Goal: Obtain resource: Download file/media

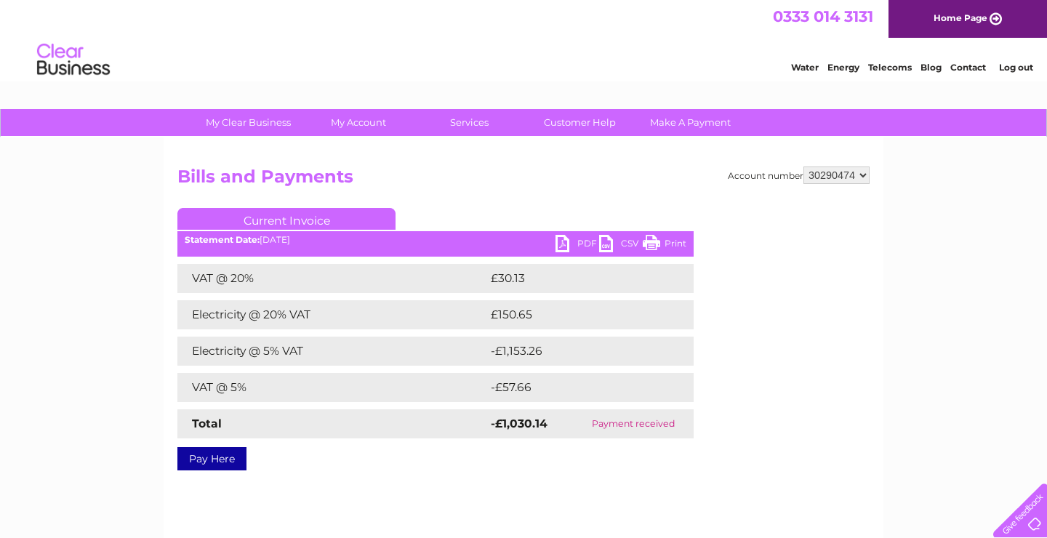
click at [804, 167] on select "337228 382500 439338 442724 442887 444861 444869 445778 447015 452092 452130 45…" at bounding box center [837, 175] width 66 height 17
select select "30290466"
click option "30290466" at bounding box center [0, 0] width 0 height 0
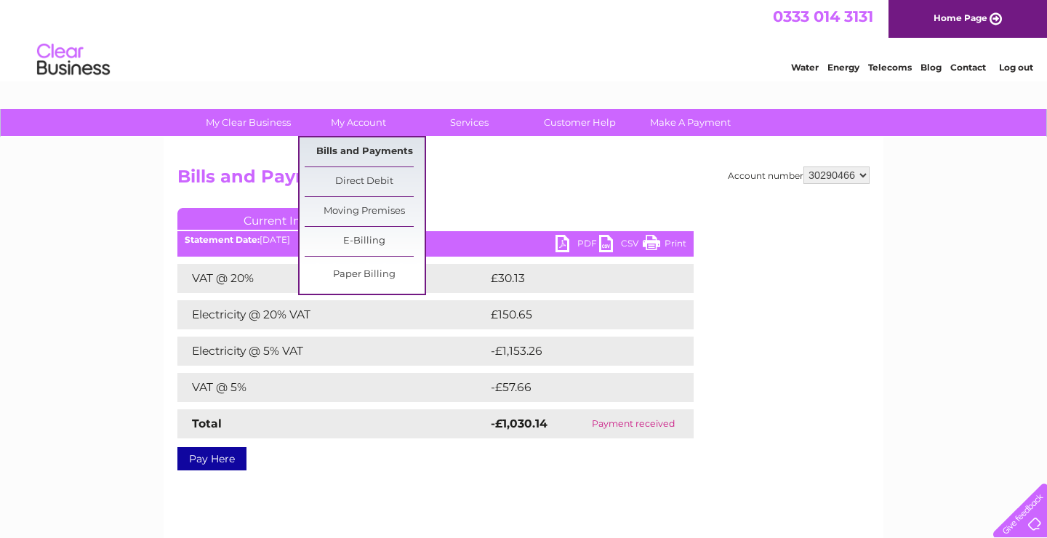
click at [367, 148] on link "Bills and Payments" at bounding box center [365, 151] width 120 height 29
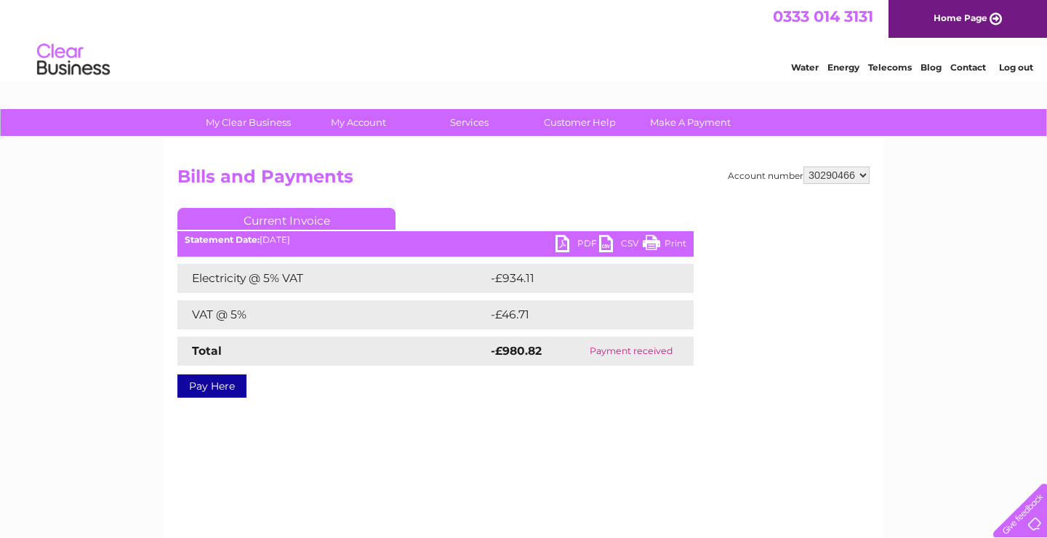
click at [804, 167] on select "337228 382500 439338 442724 442887 444861 444869 445778 447015 452092 452130 45…" at bounding box center [837, 175] width 66 height 17
click at [850, 173] on select "337228 382500 439338 442724 442887 444861 444869 445778 447015 452092 452130 45…" at bounding box center [837, 175] width 66 height 17
click at [804, 167] on select "337228 382500 439338 442724 442887 444861 444869 445778 447015 452092 452130 45…" at bounding box center [837, 175] width 66 height 17
click option "30290466" at bounding box center [0, 0] width 0 height 0
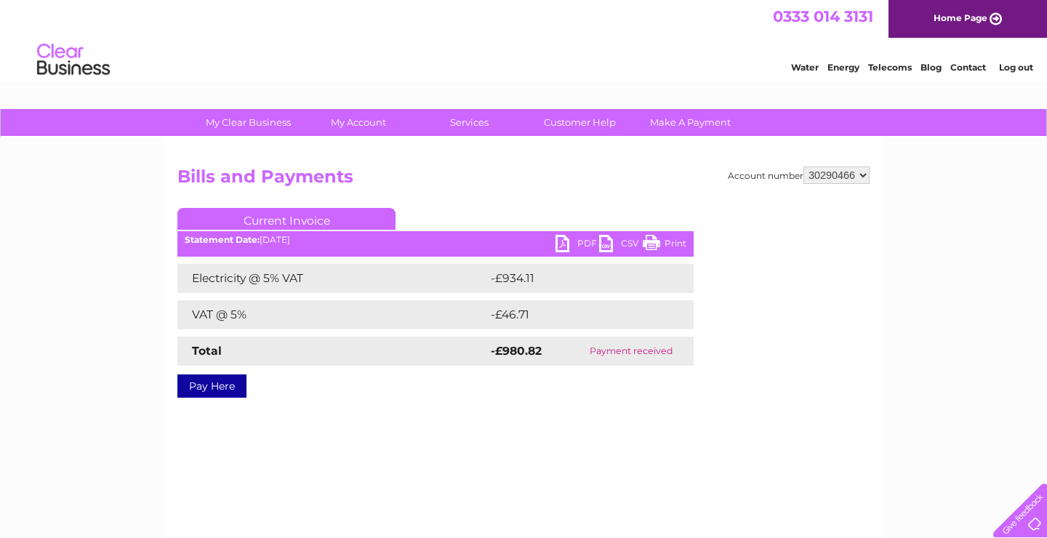
click at [583, 248] on link "PDF" at bounding box center [578, 245] width 44 height 21
click at [582, 253] on link "PDF" at bounding box center [578, 245] width 44 height 21
